Goal: Communication & Community: Answer question/provide support

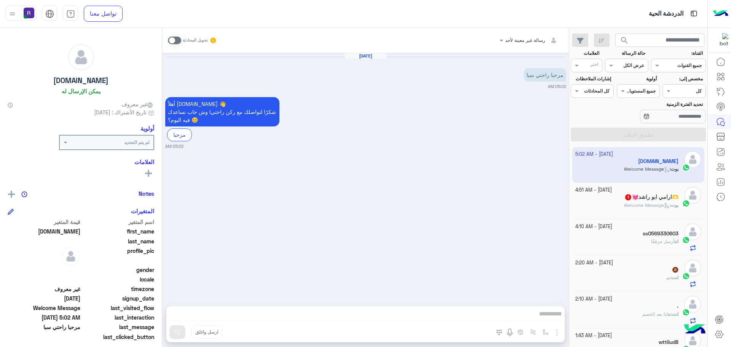
click at [169, 41] on span at bounding box center [174, 41] width 13 height 8
click at [558, 332] on img "button" at bounding box center [556, 332] width 9 height 9
click at [536, 297] on span "المرفقات" at bounding box center [538, 300] width 23 height 9
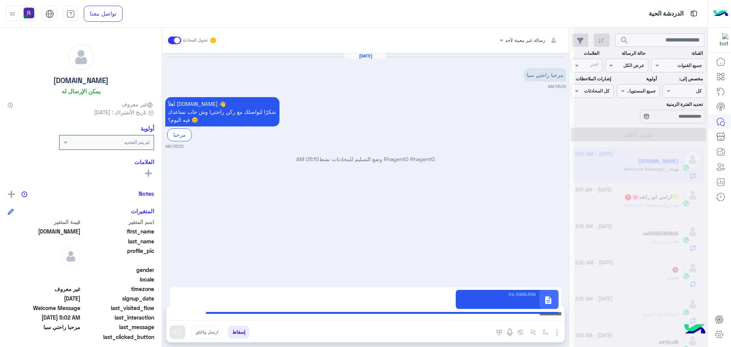
type textarea "**********"
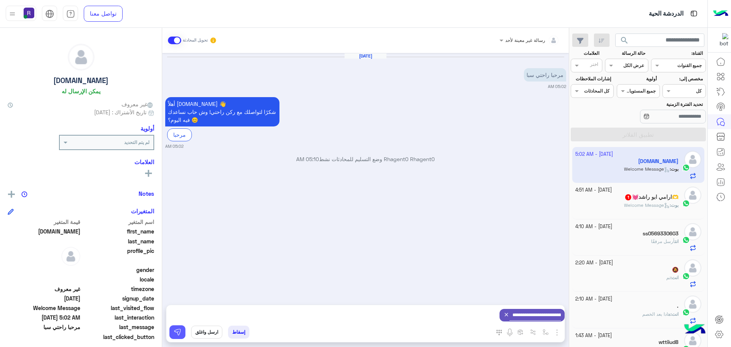
click at [177, 328] on img at bounding box center [178, 332] width 8 height 8
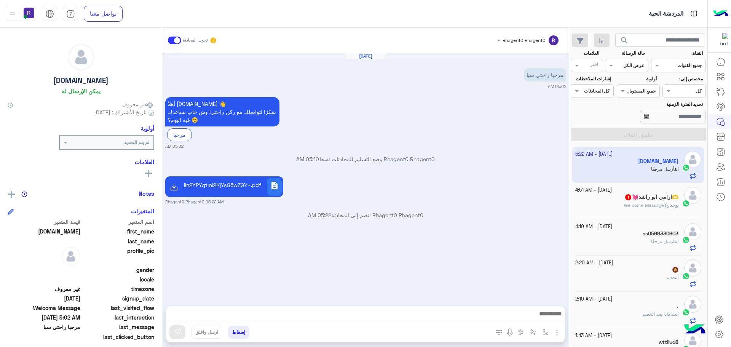
click at [652, 205] on span "Welcome Message" at bounding box center [647, 205] width 46 height 6
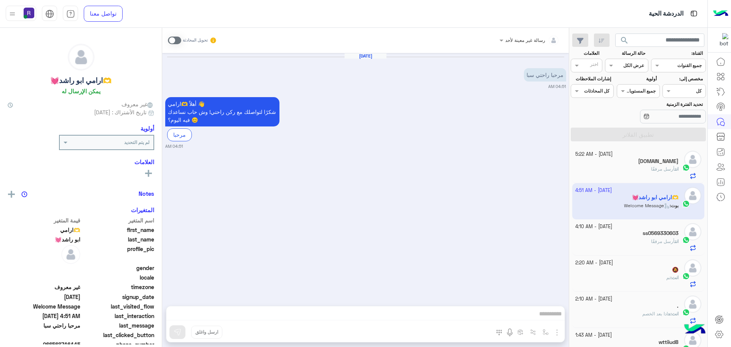
click at [178, 42] on span at bounding box center [174, 41] width 13 height 8
click at [557, 338] on div "المرفقات الصور" at bounding box center [527, 334] width 74 height 16
click at [555, 334] on img "button" at bounding box center [556, 332] width 9 height 9
click at [533, 319] on button "الصور" at bounding box center [545, 315] width 32 height 15
click at [559, 327] on button "button" at bounding box center [557, 332] width 10 height 10
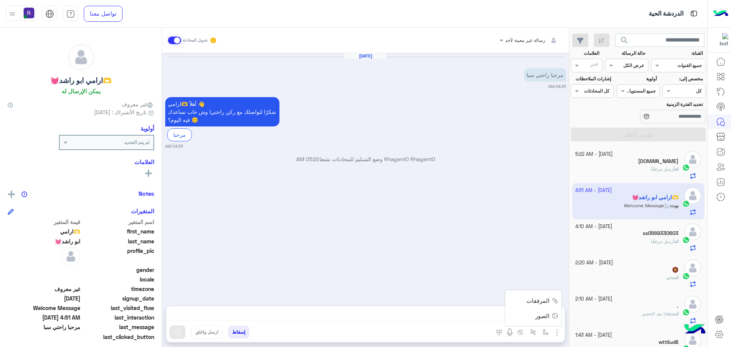
click at [539, 302] on span "المرفقات" at bounding box center [538, 300] width 23 height 9
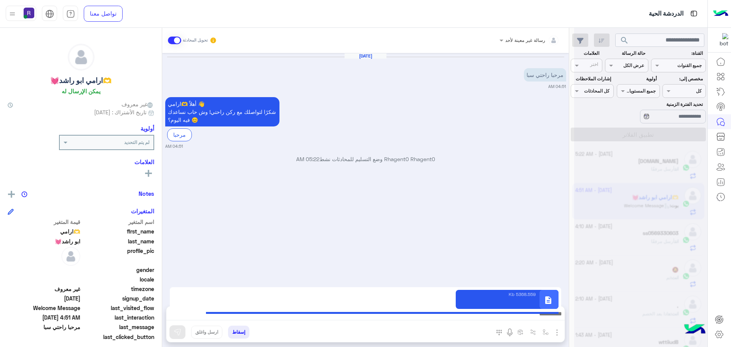
type textarea "**********"
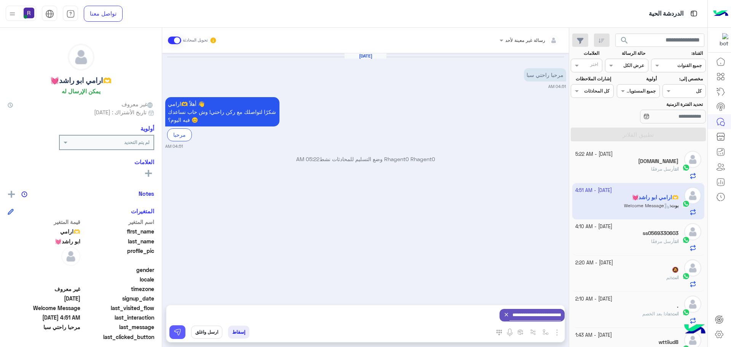
click at [174, 326] on button at bounding box center [177, 332] width 16 height 14
